Goal: Transaction & Acquisition: Book appointment/travel/reservation

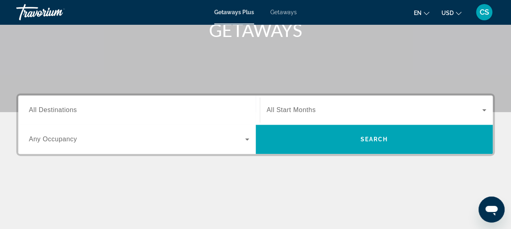
scroll to position [132, 0]
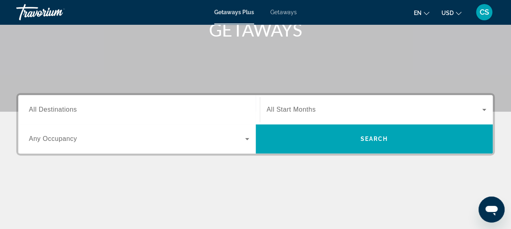
click at [422, 12] on button "en English Español Français Italiano Português русский" at bounding box center [421, 13] width 15 height 12
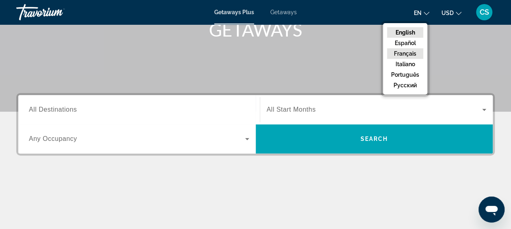
click at [402, 52] on button "Français" at bounding box center [405, 53] width 36 height 11
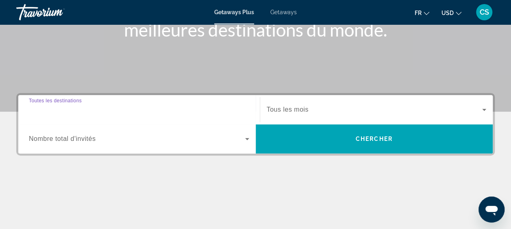
click at [223, 108] on input "Destination Toutes les destinations" at bounding box center [139, 110] width 220 height 10
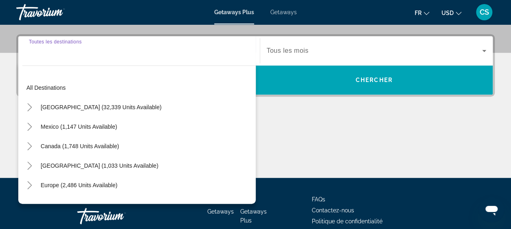
scroll to position [198, 0]
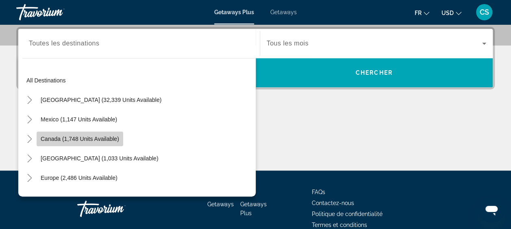
click at [82, 142] on span "Search widget" at bounding box center [80, 139] width 87 height 20
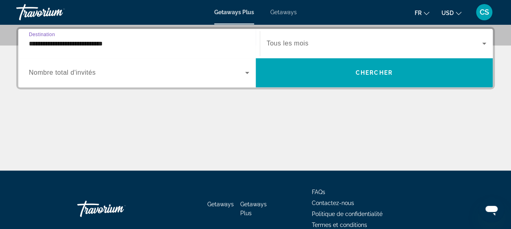
click at [211, 41] on input "**********" at bounding box center [139, 44] width 220 height 10
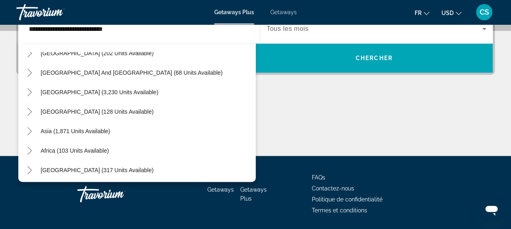
scroll to position [169, 0]
click at [28, 131] on icon "Toggle Asia (1,871 units available)" at bounding box center [30, 131] width 8 height 8
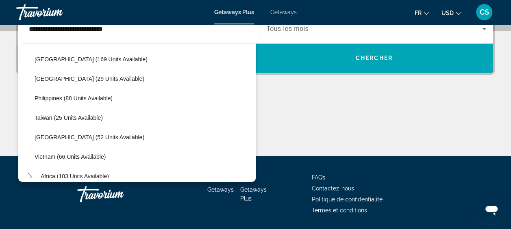
scroll to position [358, 0]
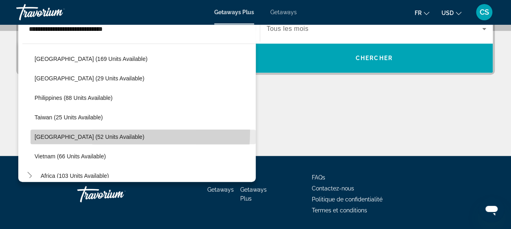
click at [67, 130] on span "Search widget" at bounding box center [142, 137] width 225 height 20
type input "**********"
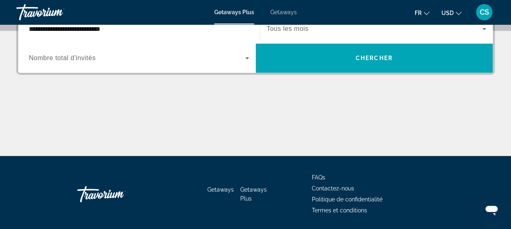
scroll to position [198, 0]
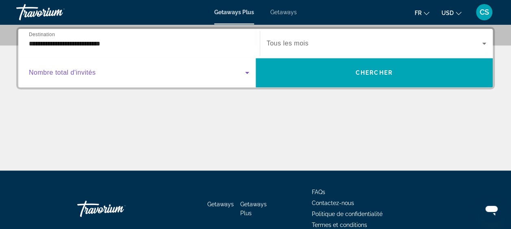
click at [224, 75] on span "Search widget" at bounding box center [137, 73] width 216 height 10
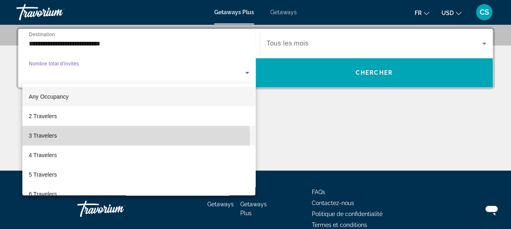
click at [108, 139] on mat-option "3 Travelers" at bounding box center [138, 136] width 233 height 20
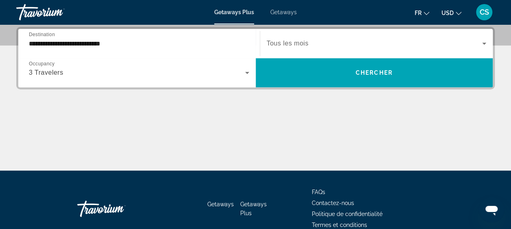
click at [353, 37] on div "Search widget" at bounding box center [377, 43] width 220 height 23
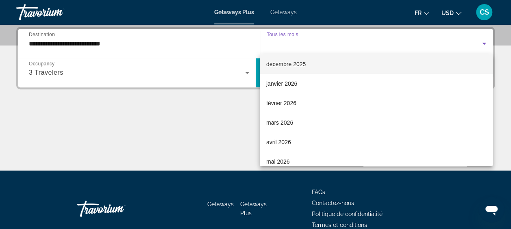
scroll to position [83, 0]
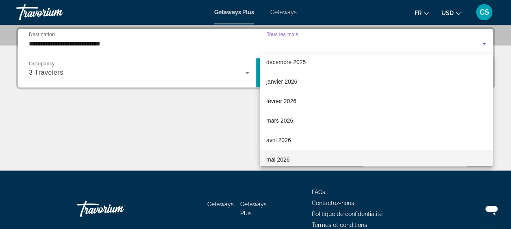
click at [304, 153] on mat-option "mai 2026" at bounding box center [376, 160] width 233 height 20
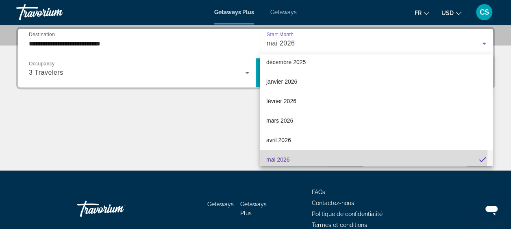
scroll to position [0, 0]
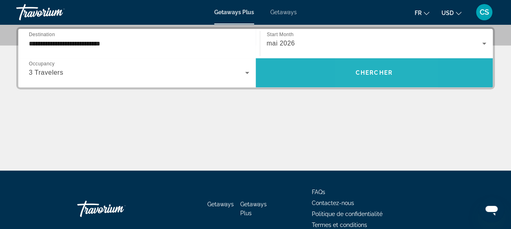
click at [362, 75] on span "Chercher" at bounding box center [374, 72] width 37 height 7
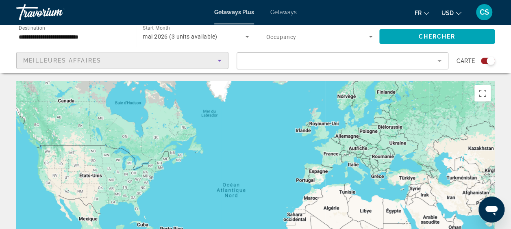
click at [210, 64] on div "Meilleures affaires" at bounding box center [120, 61] width 194 height 10
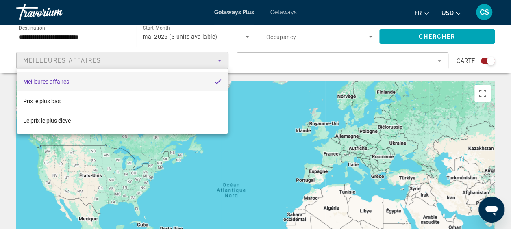
click at [222, 55] on div at bounding box center [255, 114] width 511 height 229
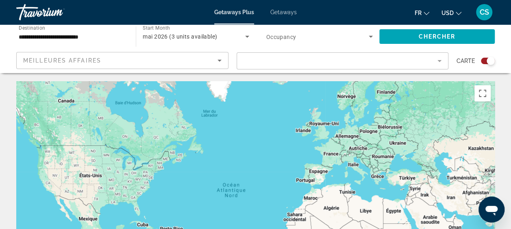
click at [336, 61] on mat-form-field "Filter" at bounding box center [342, 60] width 212 height 17
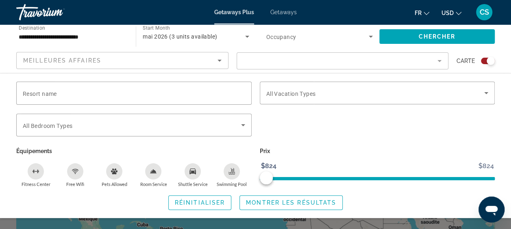
click at [332, 60] on mat-form-field "Filter" at bounding box center [342, 60] width 212 height 17
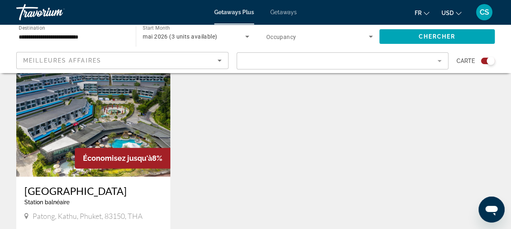
scroll to position [306, 0]
click at [350, 33] on span "Search widget" at bounding box center [317, 37] width 102 height 10
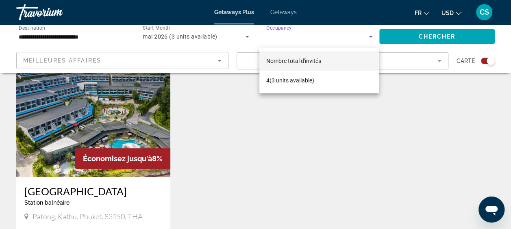
click at [299, 132] on div at bounding box center [255, 114] width 511 height 229
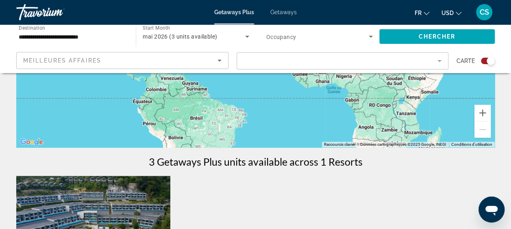
scroll to position [0, 0]
